Goal: Task Accomplishment & Management: Complete application form

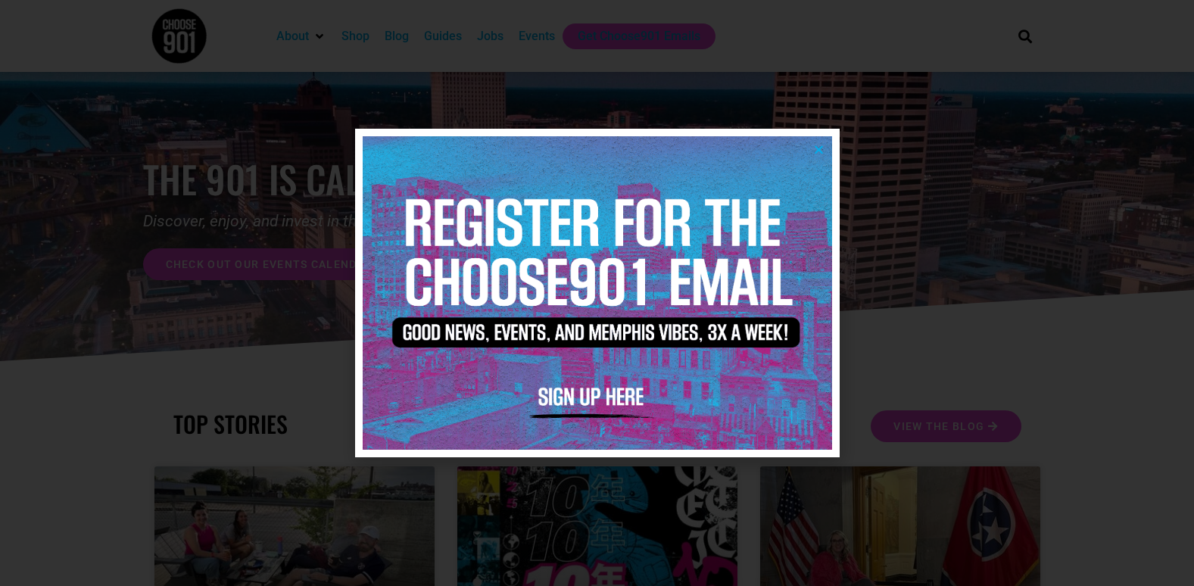
click at [820, 147] on icon "Close" at bounding box center [818, 149] width 11 height 11
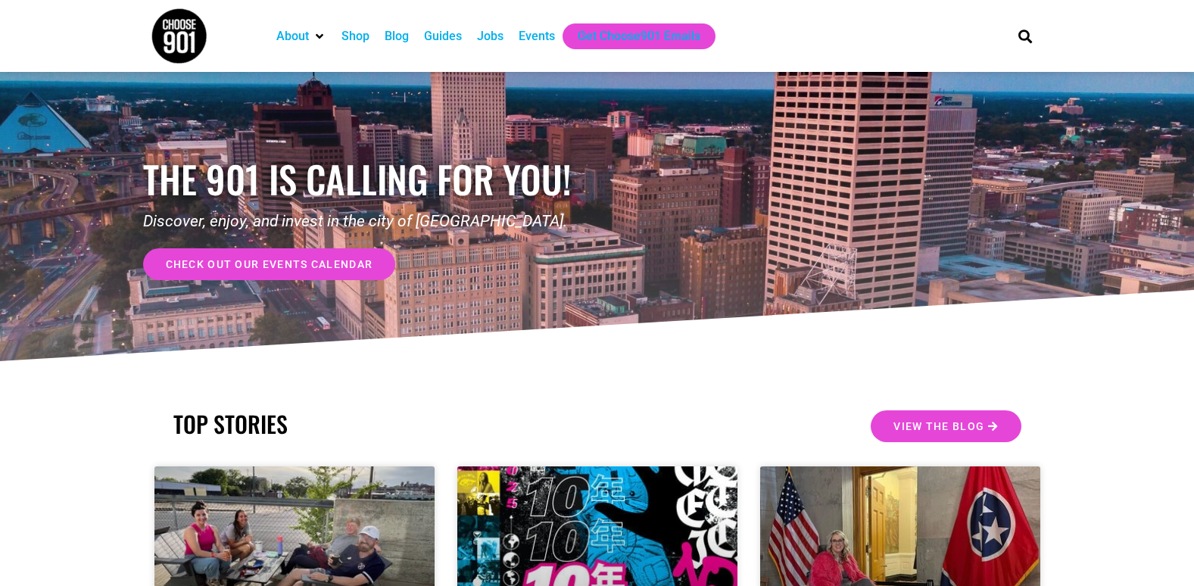
click at [490, 39] on div "Jobs" at bounding box center [490, 36] width 27 height 18
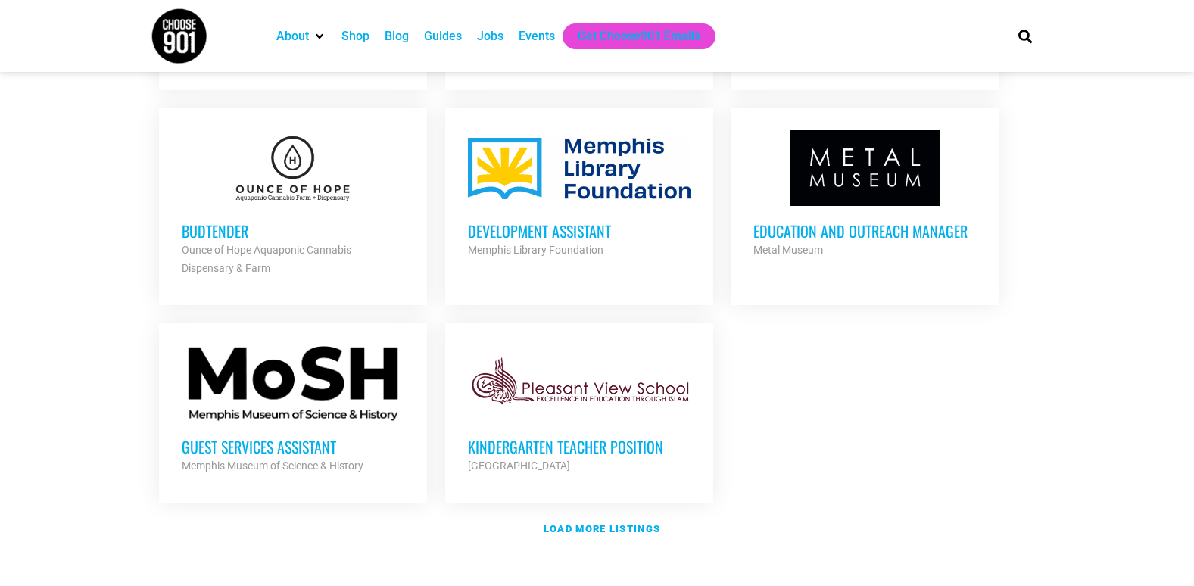
scroll to position [1686, 0]
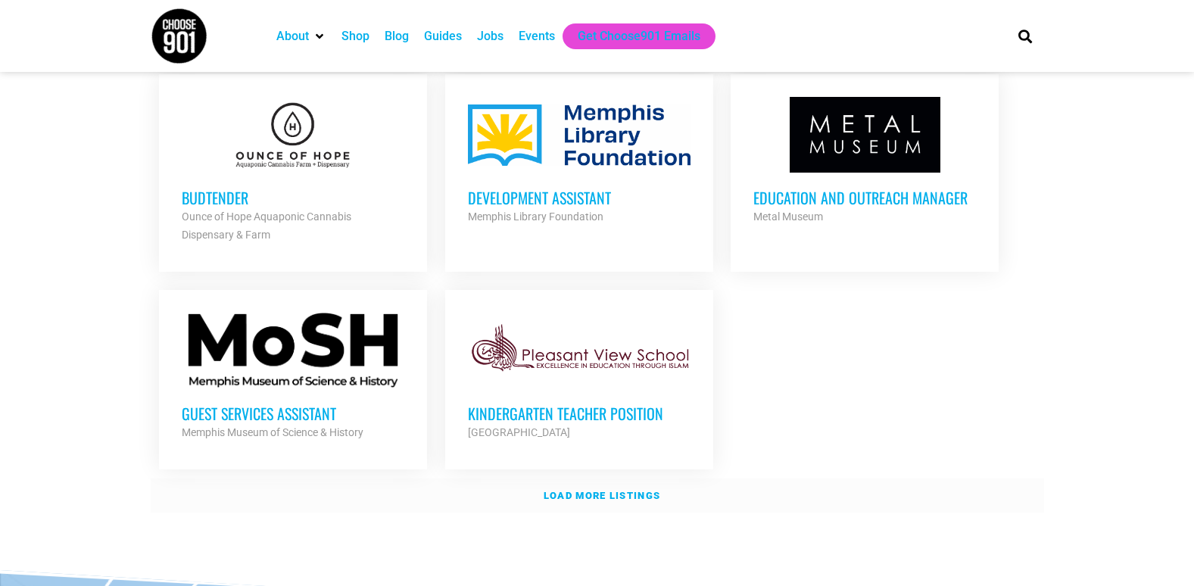
click at [576, 490] on strong "Load more listings" at bounding box center [602, 495] width 117 height 11
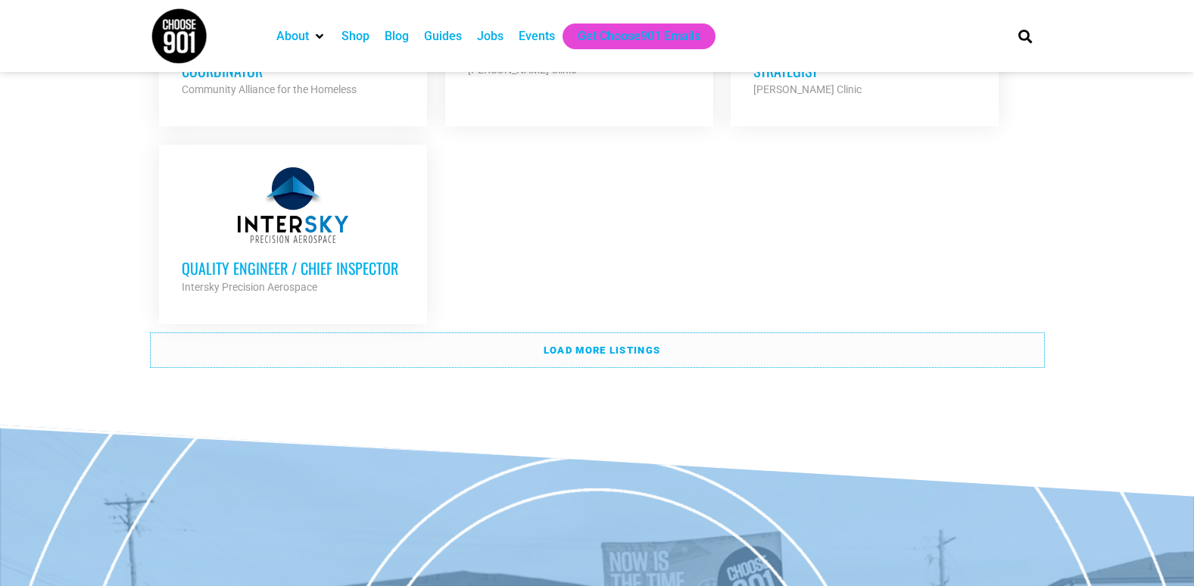
scroll to position [3445, 0]
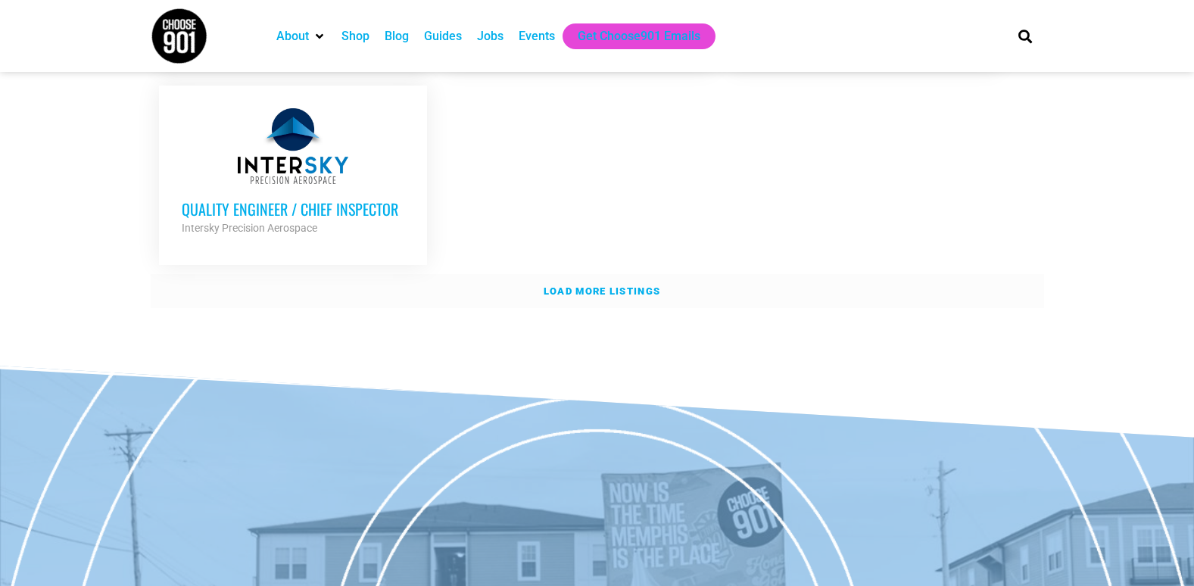
click at [652, 274] on link "Load more listings" at bounding box center [597, 291] width 893 height 35
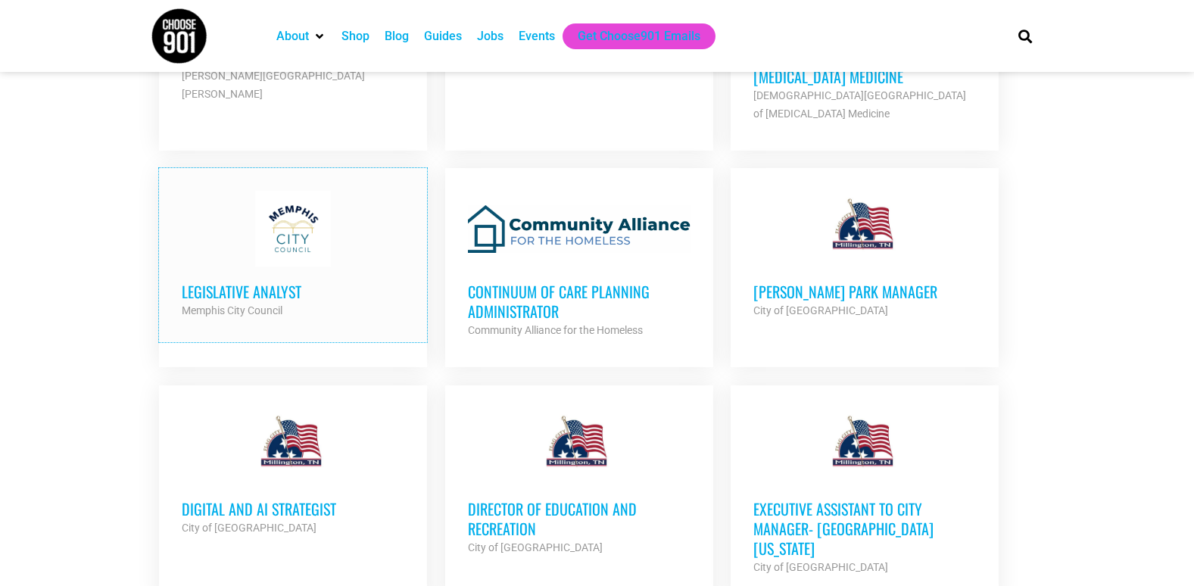
scroll to position [4267, 0]
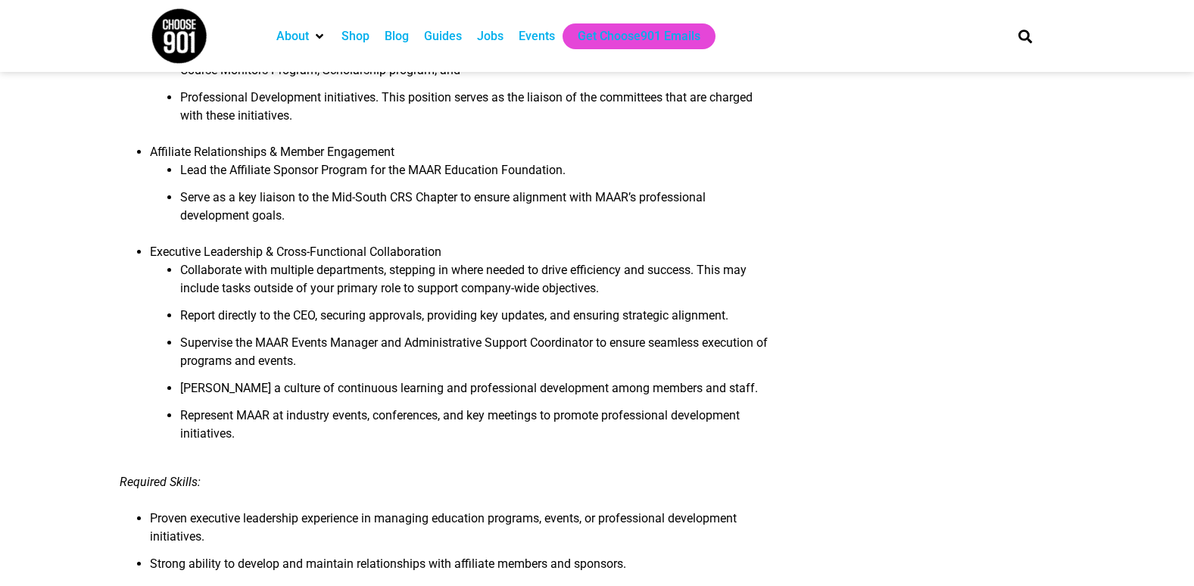
scroll to position [894, 0]
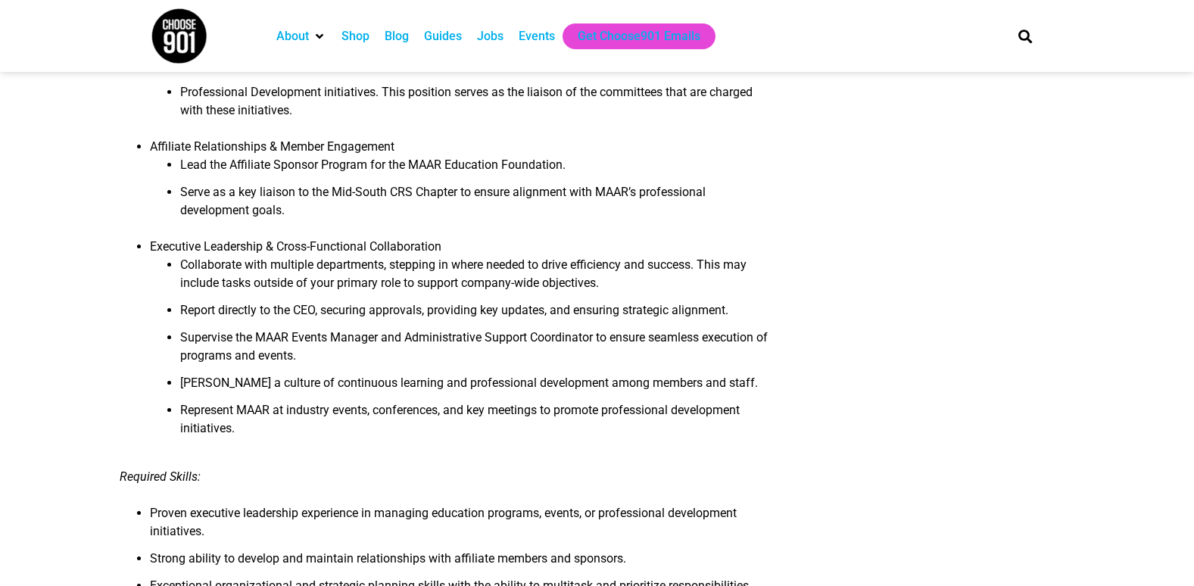
click at [106, 375] on article "Professional Development Director Professional Development Director Job Descrip…" at bounding box center [597, 88] width 1194 height 1770
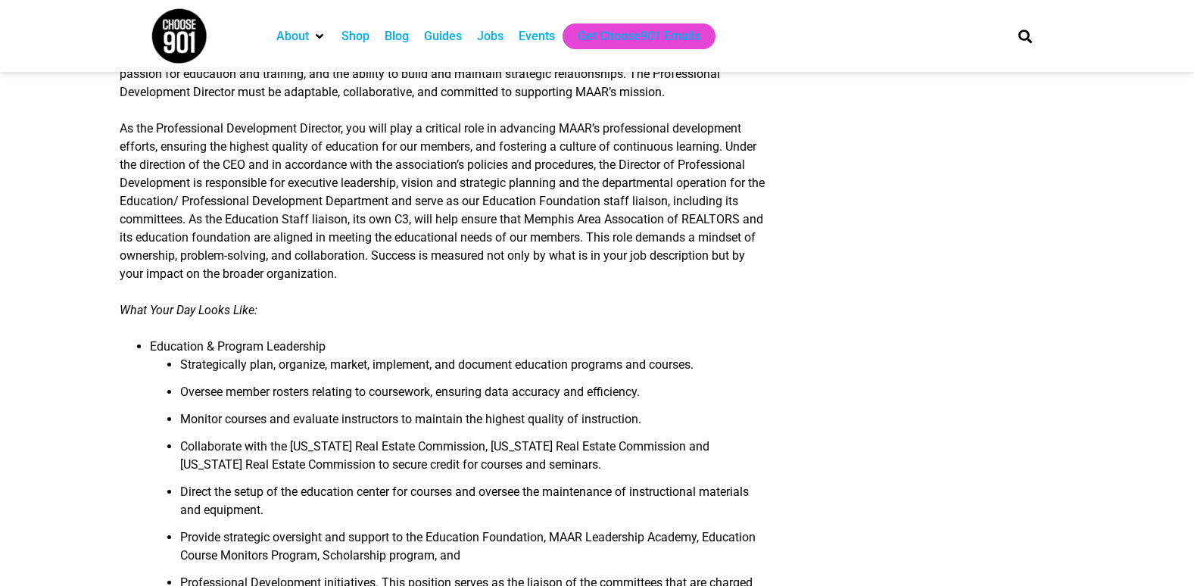
scroll to position [0, 0]
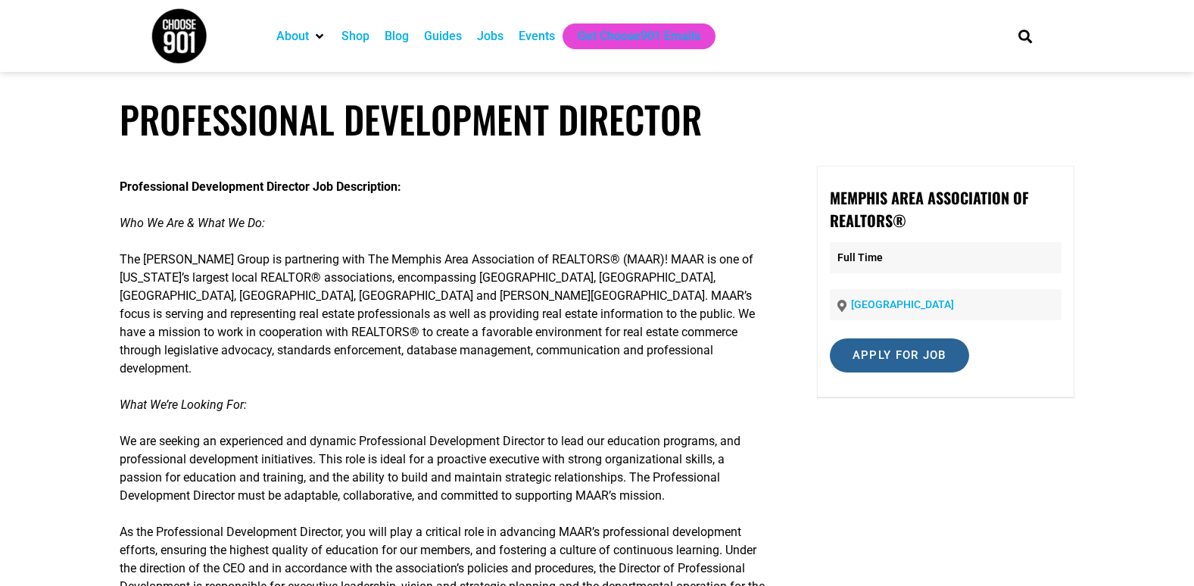
click at [847, 352] on input "Apply for job" at bounding box center [899, 355] width 139 height 34
click at [876, 420] on link "www1.jobdiva.com" at bounding box center [911, 421] width 92 height 14
